Goal: Task Accomplishment & Management: Use online tool/utility

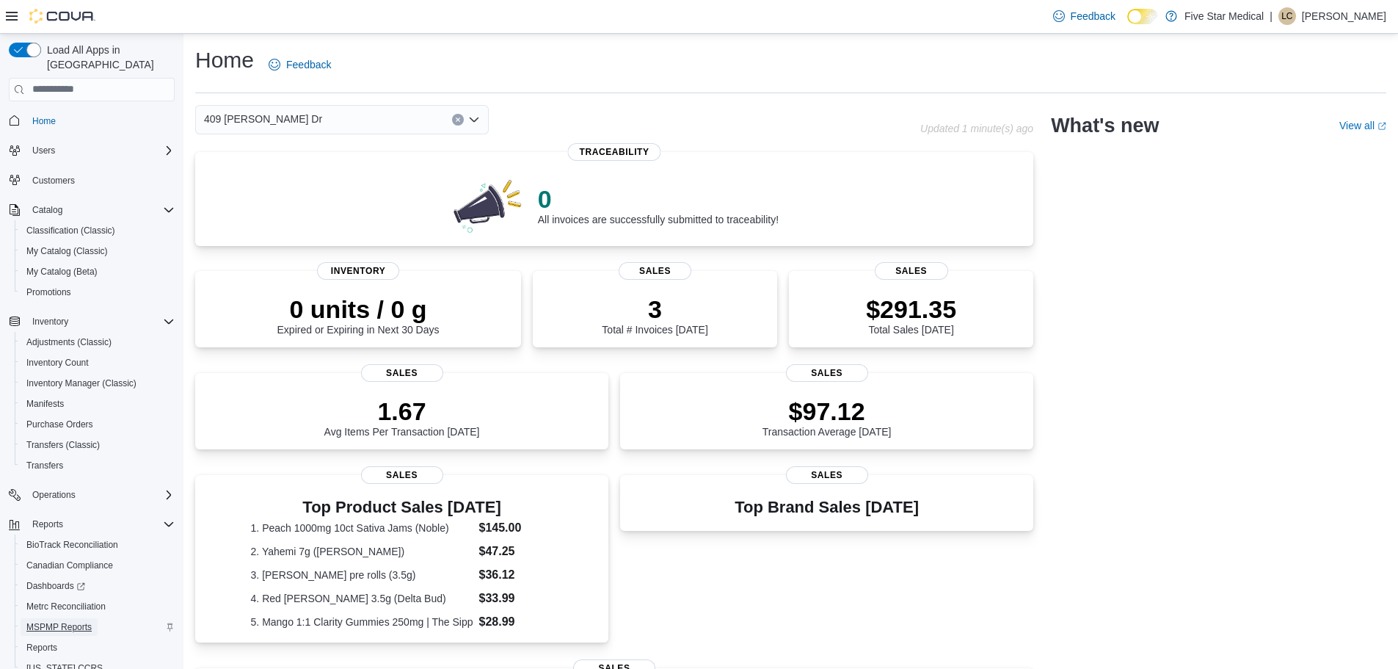
click at [34, 621] on span "MSPMP Reports" at bounding box center [58, 627] width 65 height 12
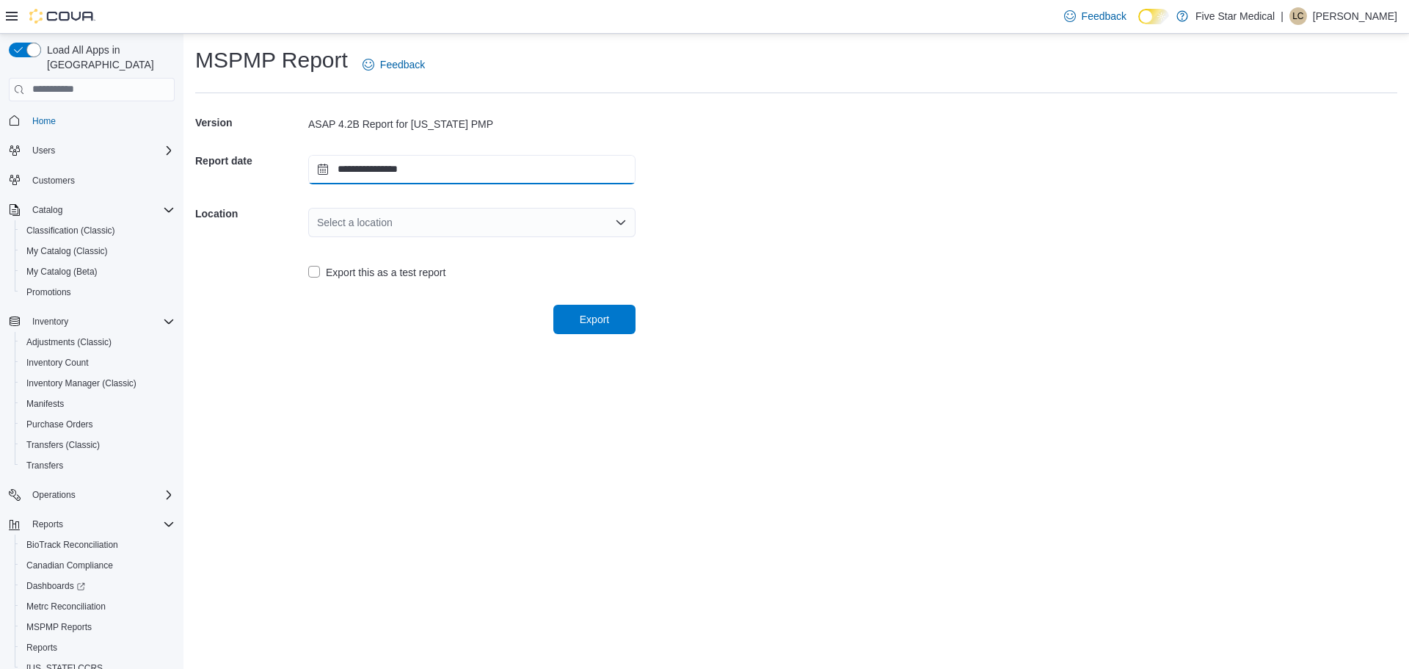
click at [321, 166] on input "**********" at bounding box center [471, 169] width 327 height 29
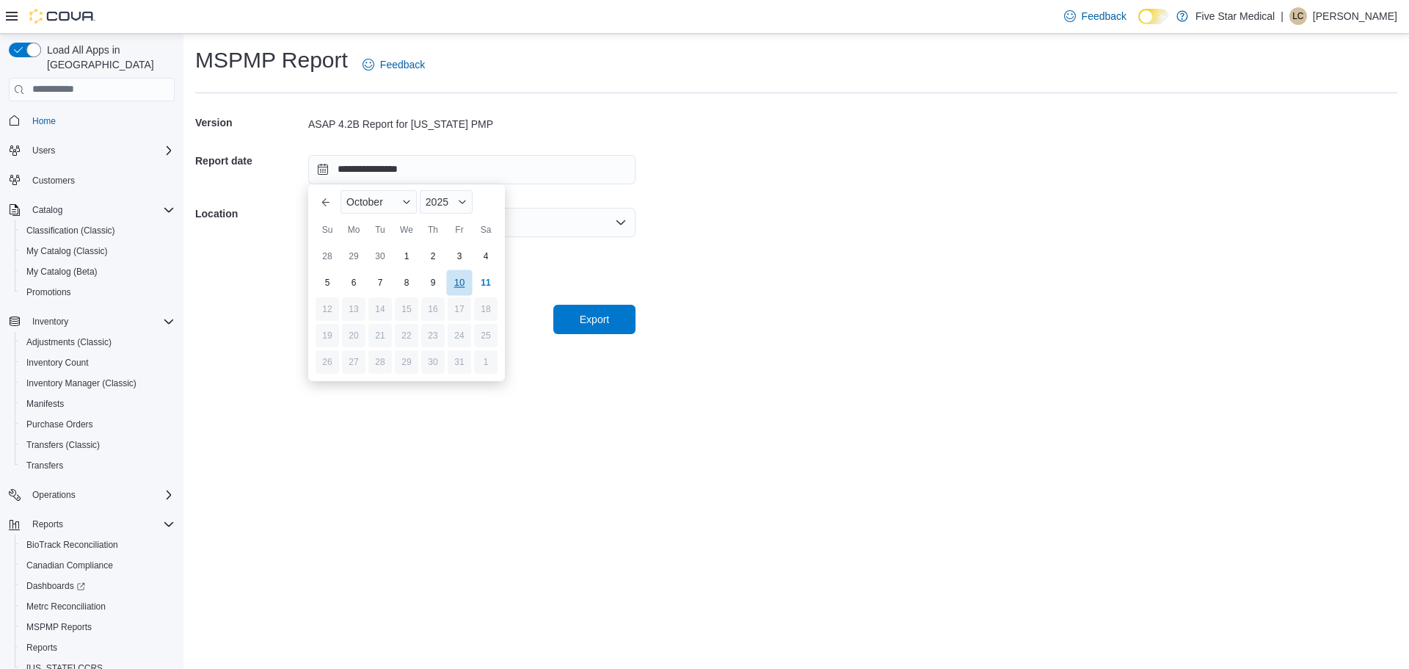
click at [458, 276] on div "10" at bounding box center [459, 282] width 26 height 26
type input "**********"
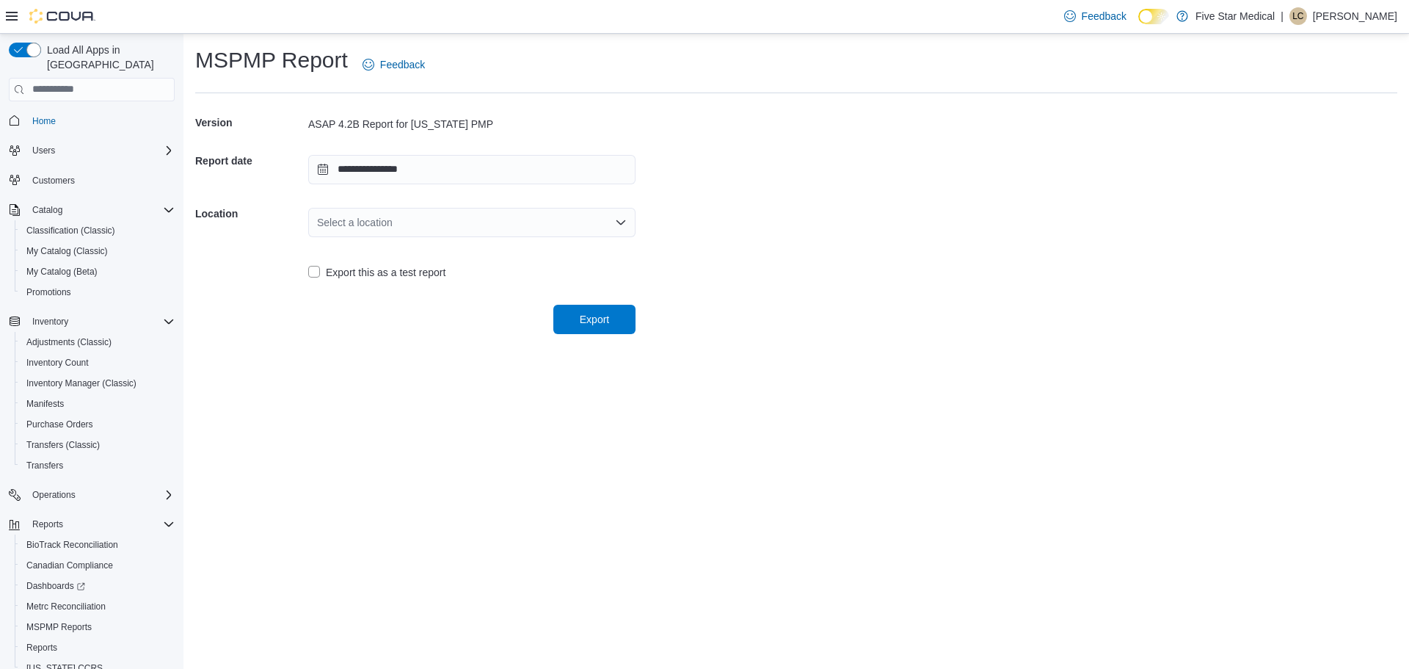
click at [610, 229] on div "Select a location" at bounding box center [471, 222] width 327 height 29
click at [380, 266] on span "409 Norfleet Dr" at bounding box center [481, 268] width 292 height 15
click at [51, 642] on span "Reports" at bounding box center [41, 648] width 31 height 12
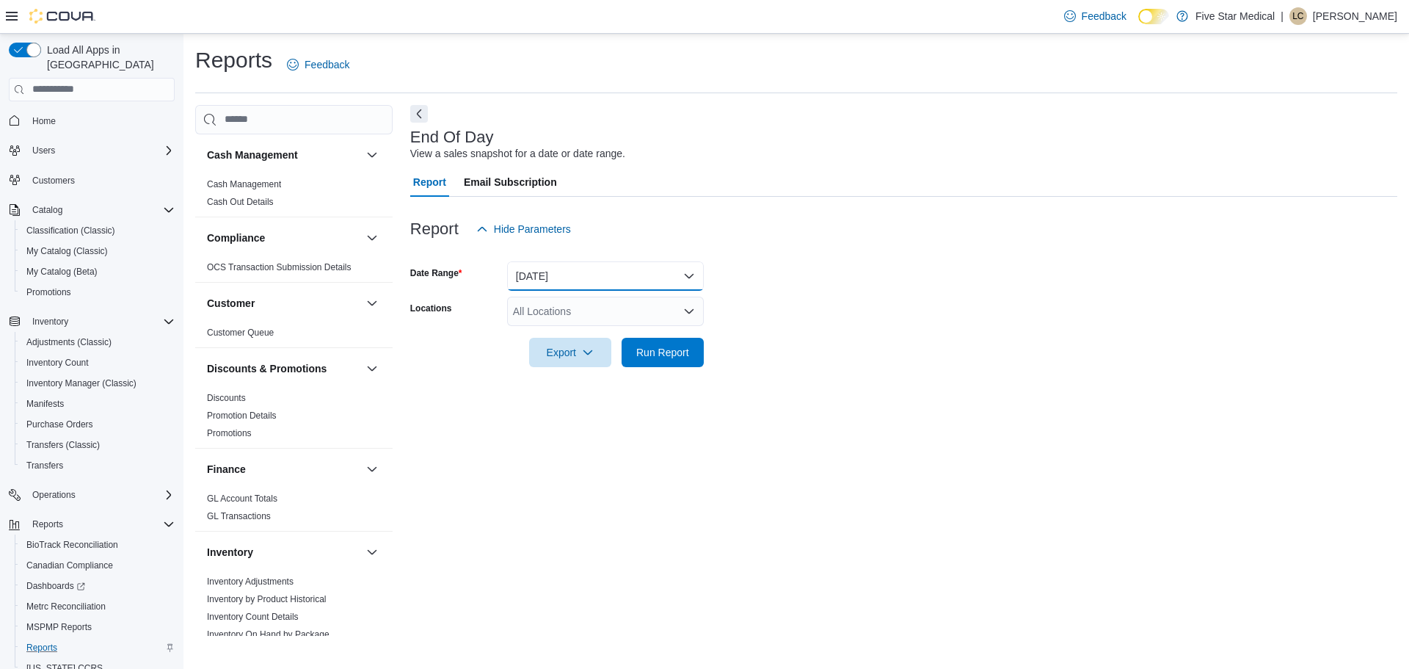
click at [682, 267] on button "Today" at bounding box center [605, 275] width 197 height 29
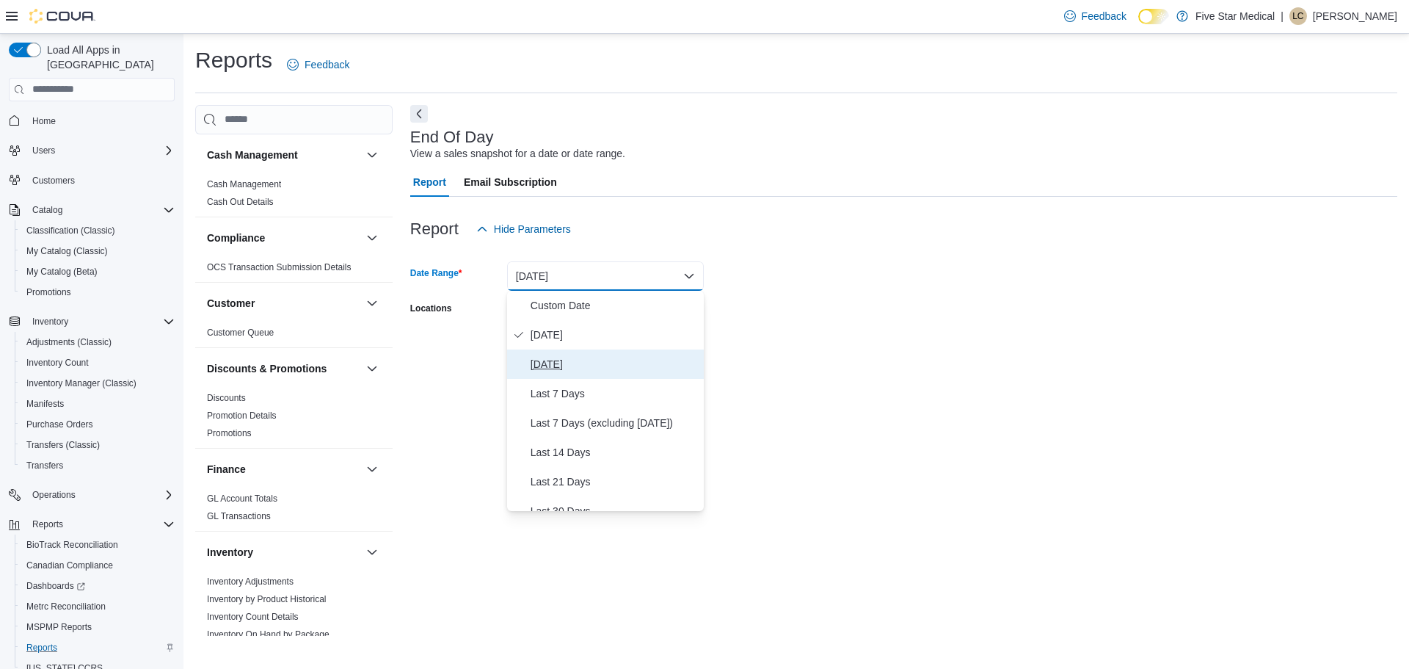
click at [545, 361] on span "Yesterday" at bounding box center [614, 364] width 167 height 18
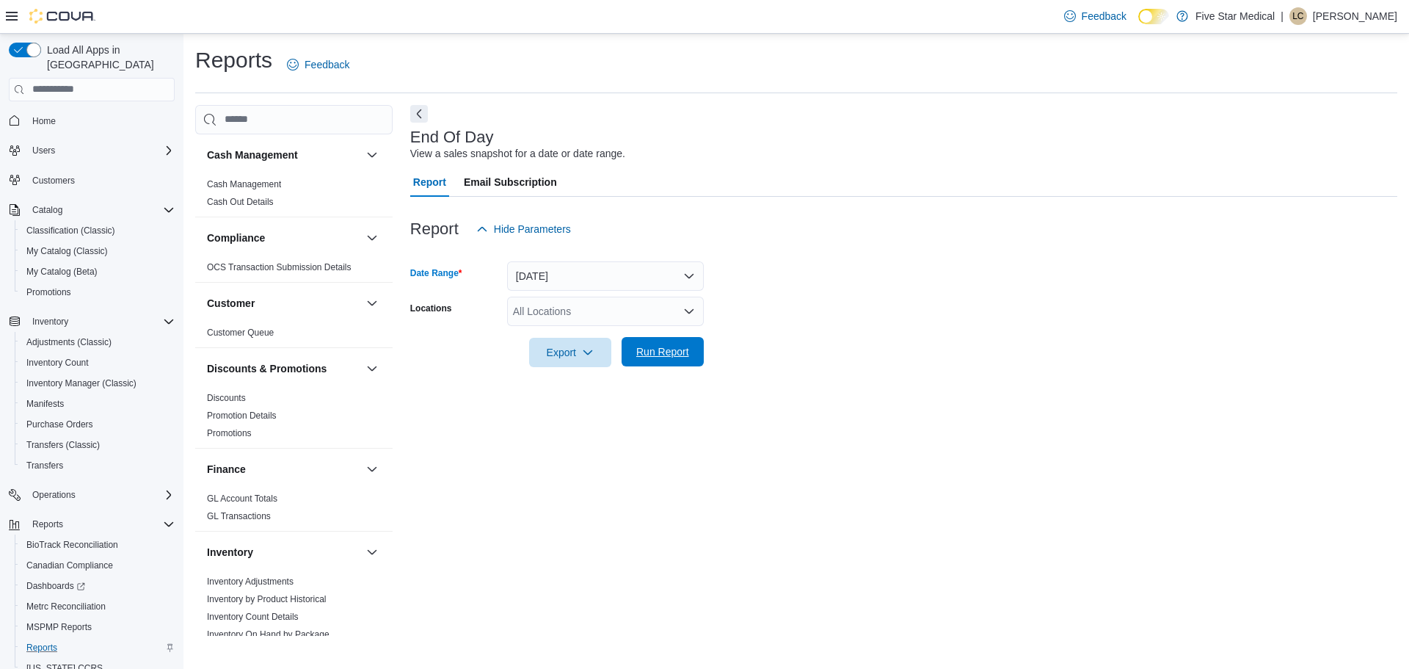
click at [637, 348] on span "Run Report" at bounding box center [662, 351] width 53 height 15
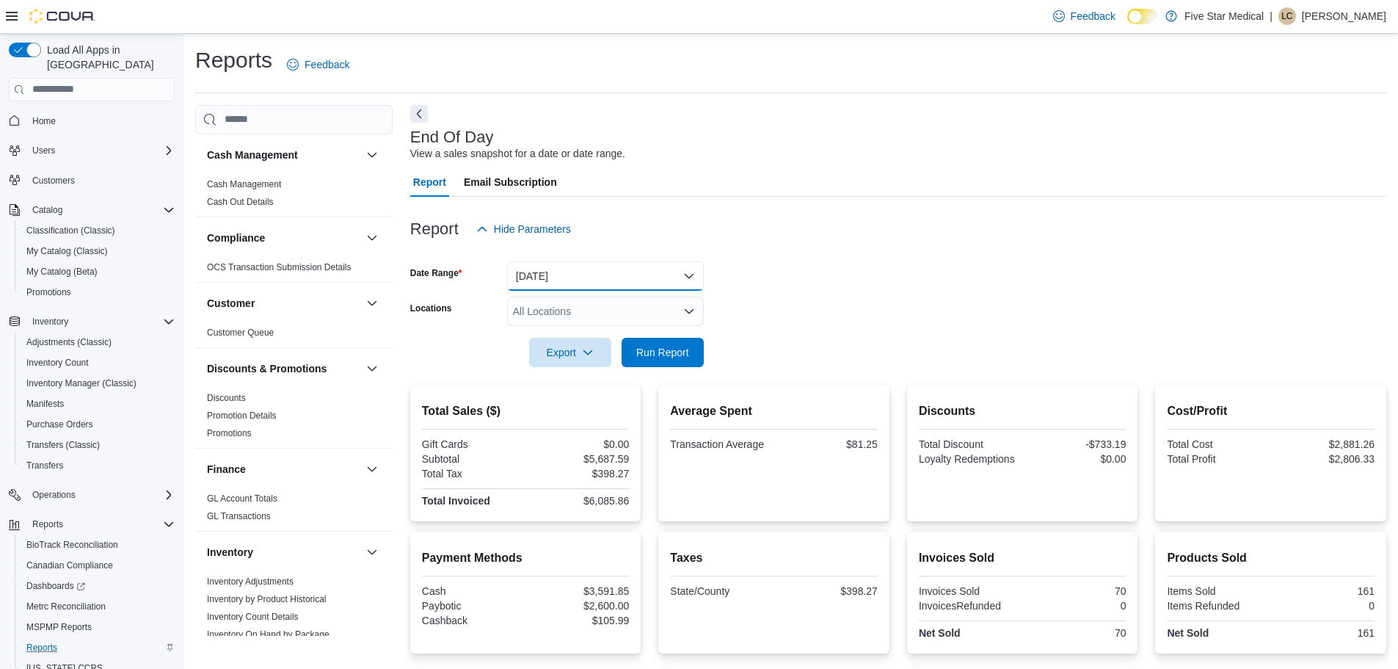
click at [685, 273] on button "Yesterday" at bounding box center [605, 275] width 197 height 29
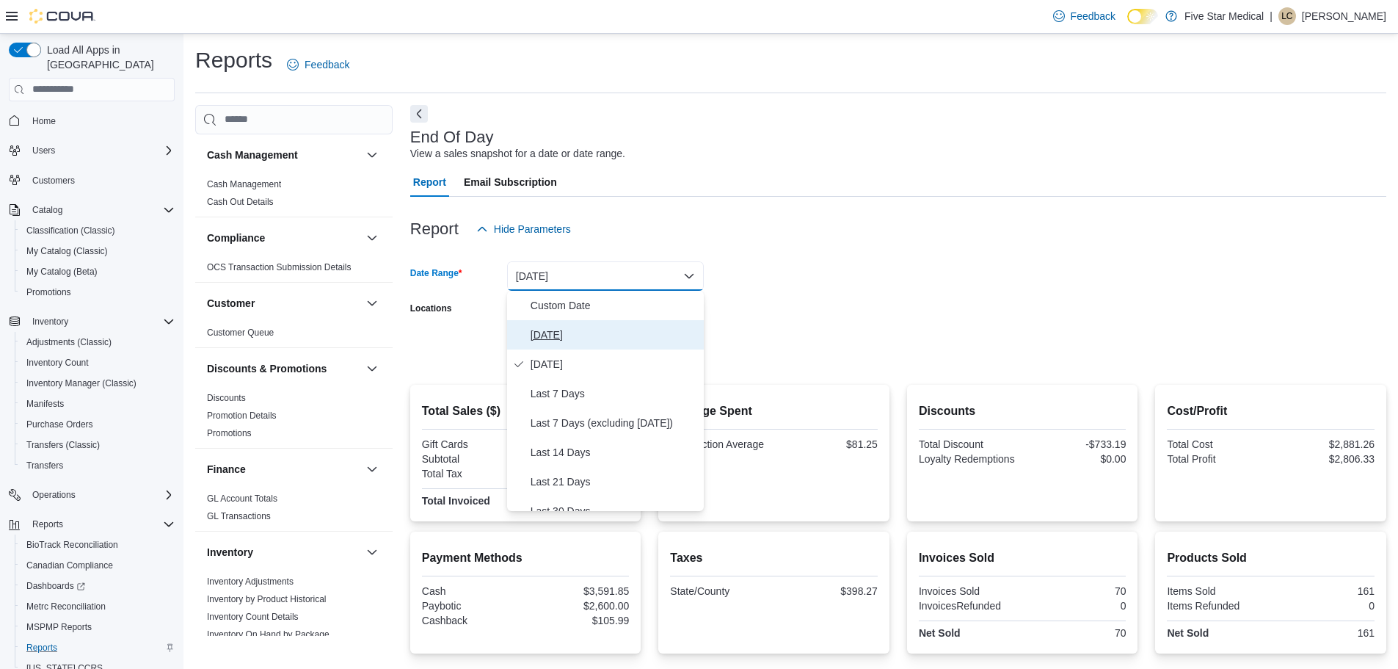
click at [547, 332] on span "Today" at bounding box center [614, 335] width 167 height 18
